Goal: Information Seeking & Learning: Check status

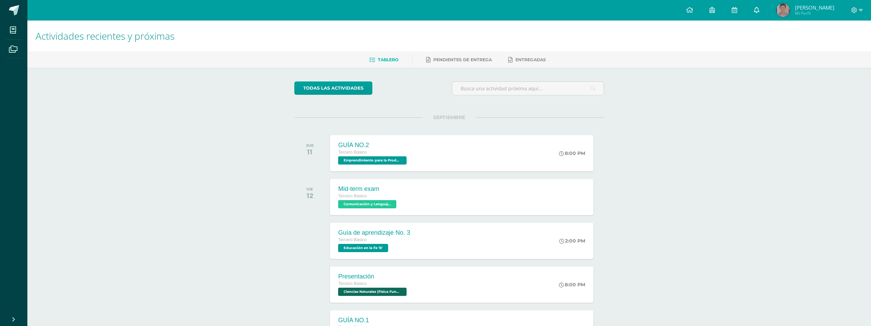
click at [767, 10] on link at bounding box center [756, 10] width 22 height 21
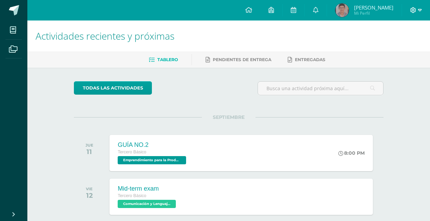
click at [419, 12] on icon at bounding box center [420, 10] width 4 height 6
click at [406, 44] on span "Cerrar sesión" at bounding box center [398, 46] width 31 height 6
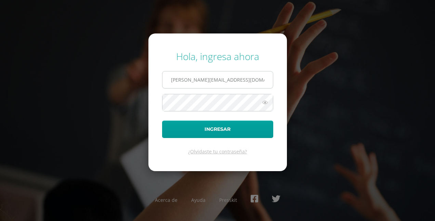
drag, startPoint x: 243, startPoint y: 79, endPoint x: 243, endPoint y: 88, distance: 8.2
click at [243, 79] on input "[PERSON_NAME][EMAIL_ADDRESS][DOMAIN_NAME]" at bounding box center [217, 79] width 110 height 17
type input "[PERSON_NAME][EMAIL_ADDRESS][DOMAIN_NAME]"
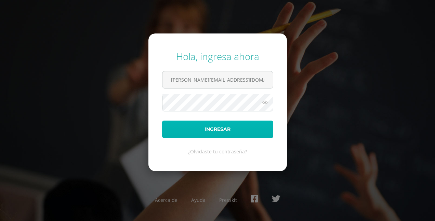
click at [230, 131] on button "Ingresar" at bounding box center [217, 129] width 111 height 17
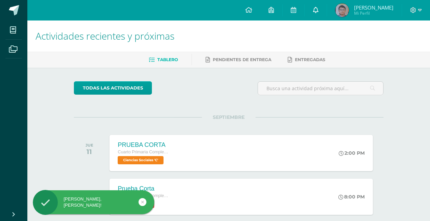
click at [318, 8] on link at bounding box center [316, 10] width 22 height 21
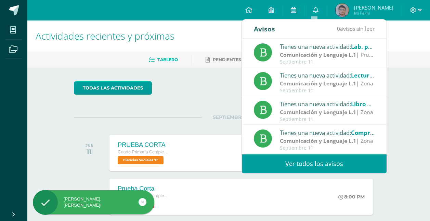
click at [385, 11] on span "Mi Perfil" at bounding box center [373, 13] width 39 height 6
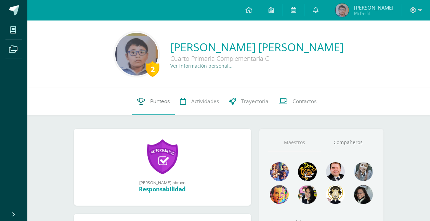
click at [158, 105] on span "Punteos" at bounding box center [159, 101] width 19 height 7
click at [159, 100] on span "Punteos" at bounding box center [159, 101] width 19 height 7
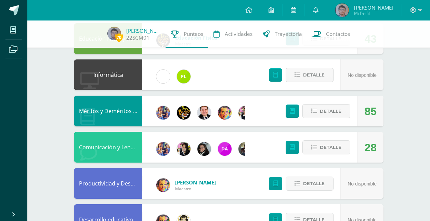
scroll to position [342, 0]
